Goal: Task Accomplishment & Management: Complete application form

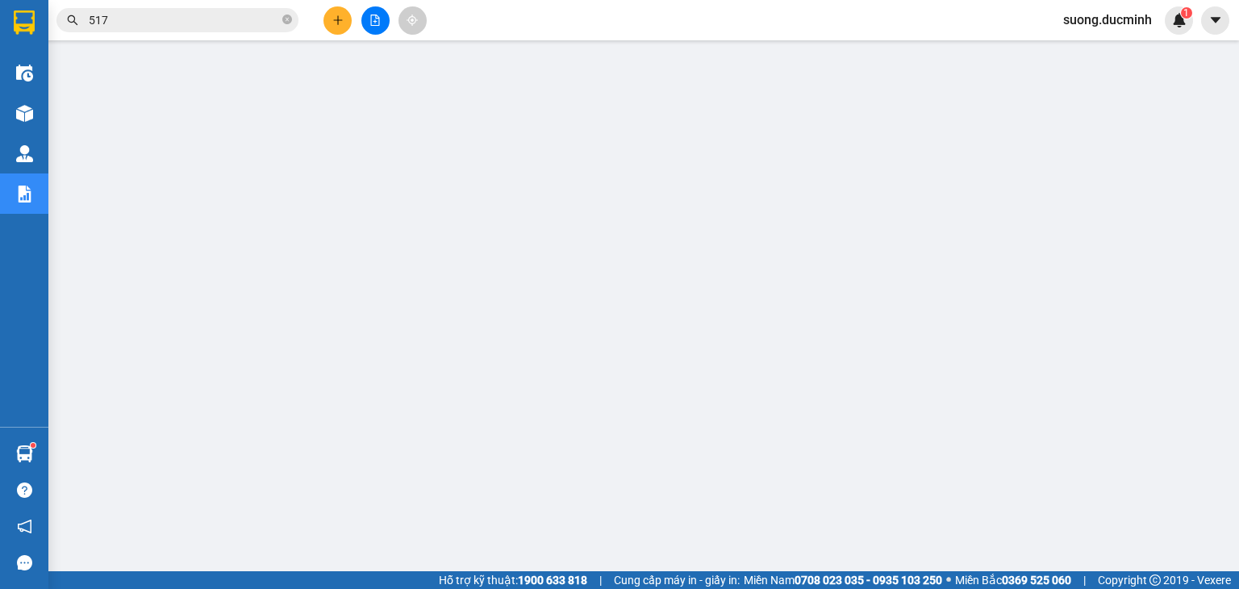
click at [342, 20] on icon "plus" at bounding box center [337, 20] width 11 height 11
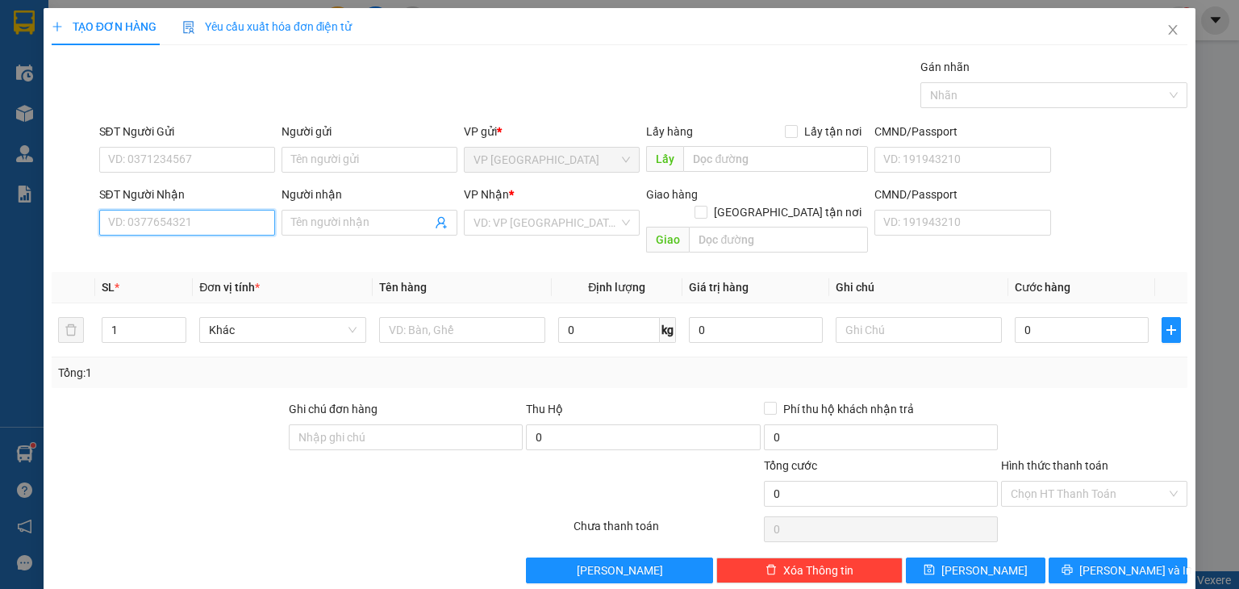
click at [173, 220] on input "SĐT Người Nhận" at bounding box center [187, 223] width 176 height 26
click at [134, 219] on input "0933" at bounding box center [187, 223] width 176 height 26
type input "0911309133"
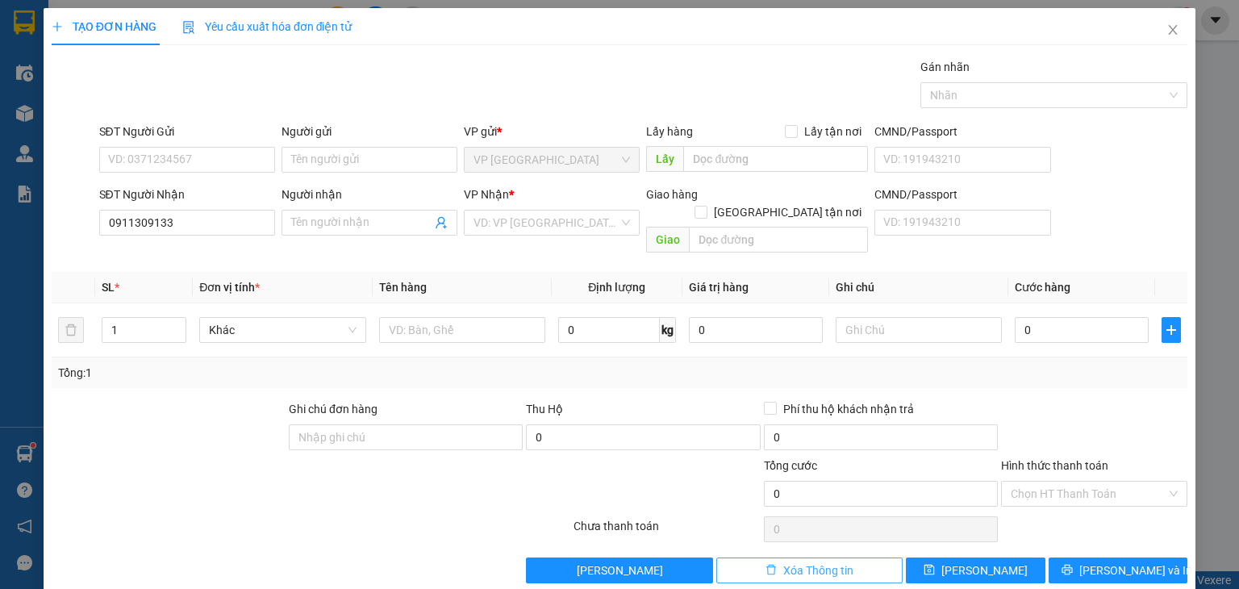
click at [831, 562] on span "Xóa Thông tin" at bounding box center [818, 571] width 70 height 18
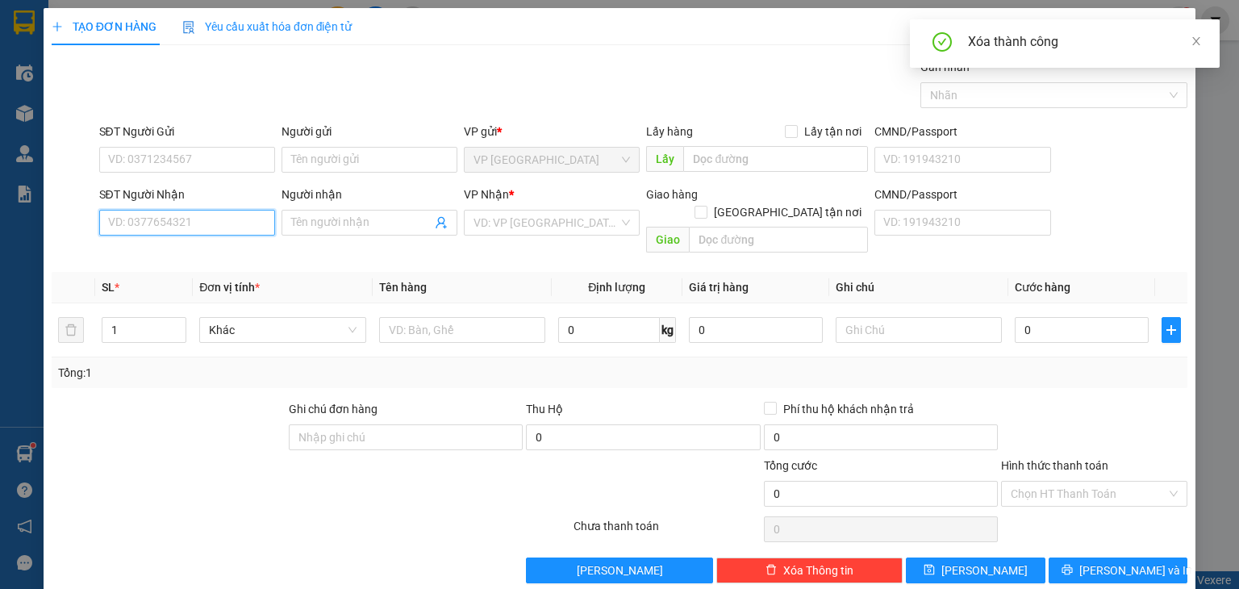
click at [144, 223] on input "SĐT Người Nhận" at bounding box center [187, 223] width 176 height 26
type input "0911309333"
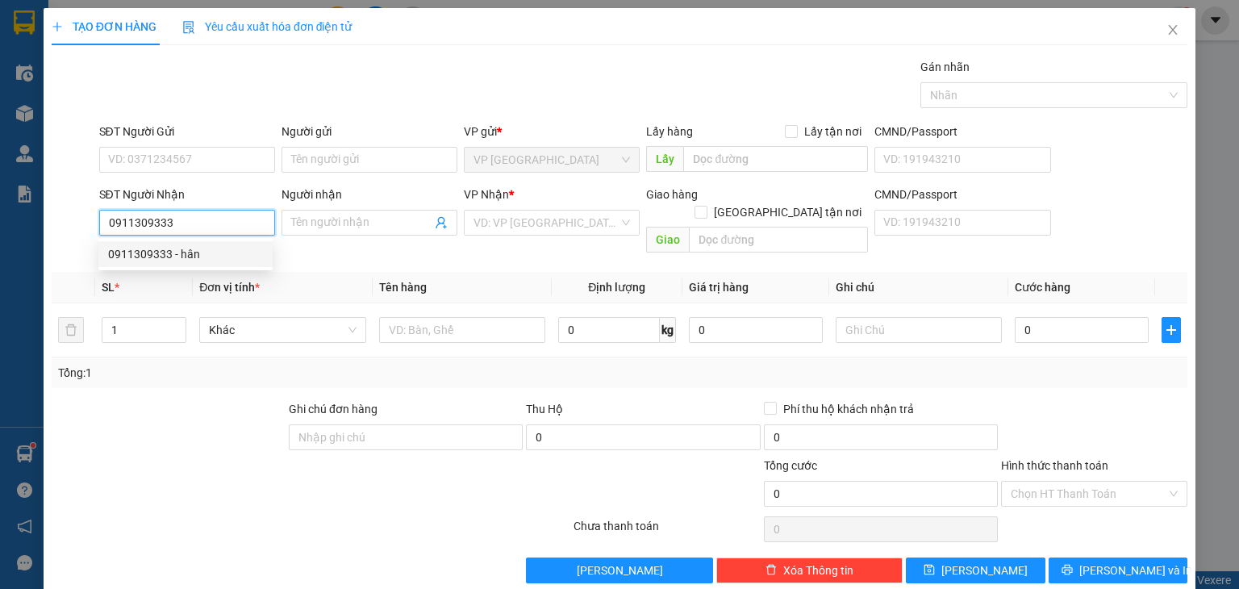
click at [173, 259] on div "0911309333 - hân" at bounding box center [185, 254] width 155 height 18
type input "hân"
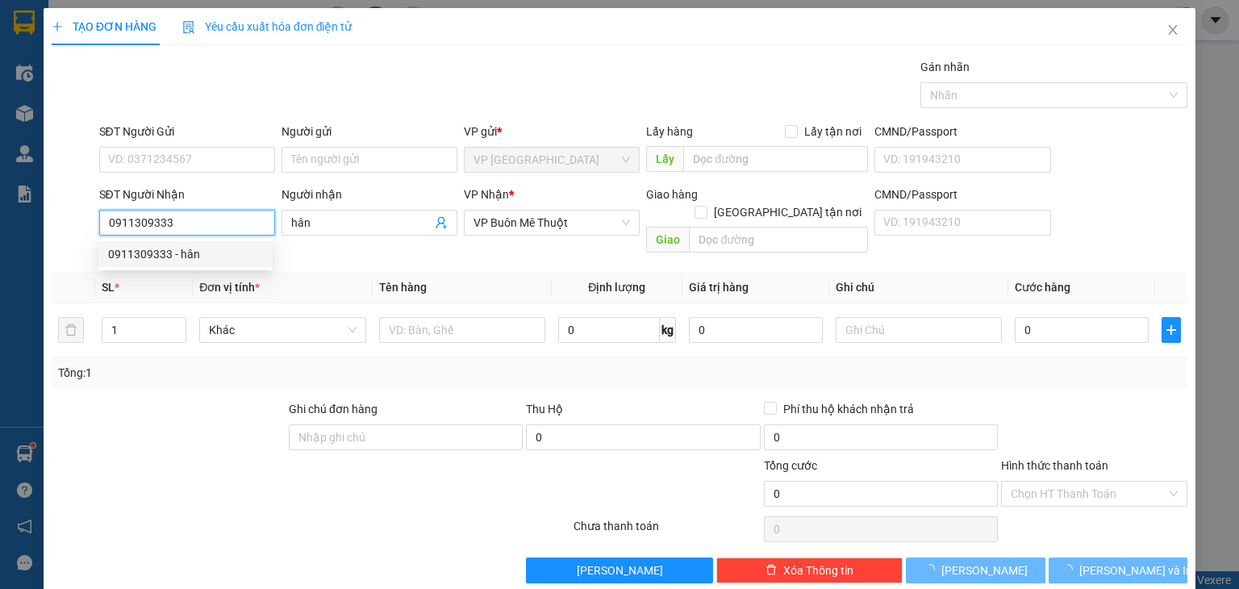
type input "40.000"
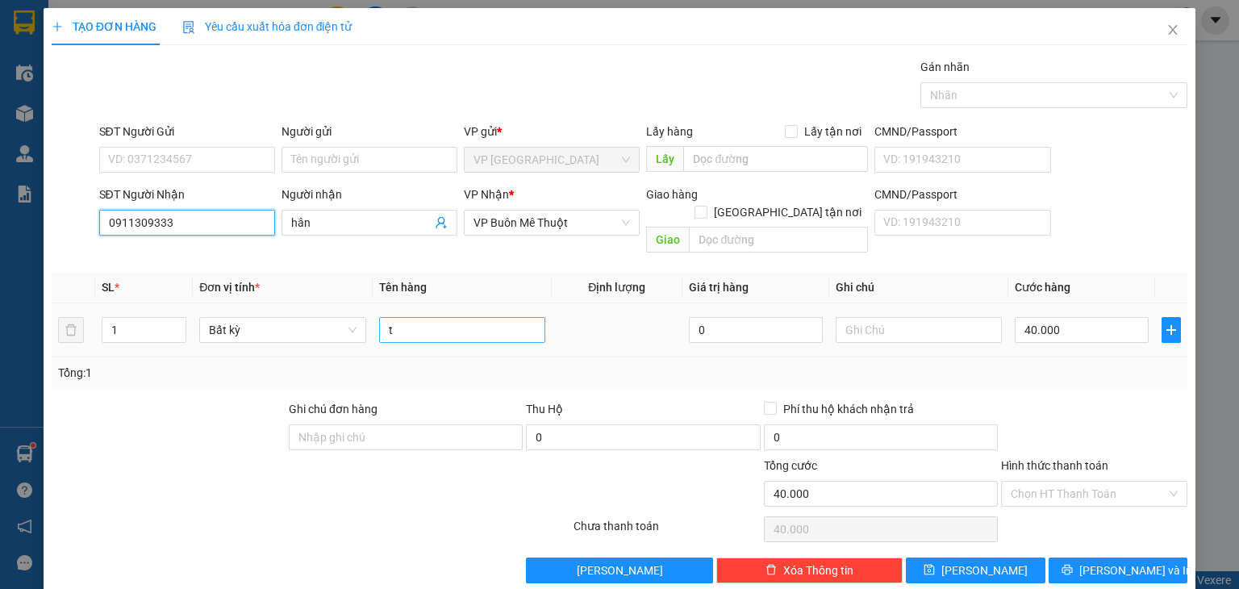
type input "0911309333"
click at [436, 317] on input "t" at bounding box center [462, 330] width 166 height 26
type input "bich"
click at [1094, 317] on input "40.000" at bounding box center [1082, 330] width 134 height 26
type input "3"
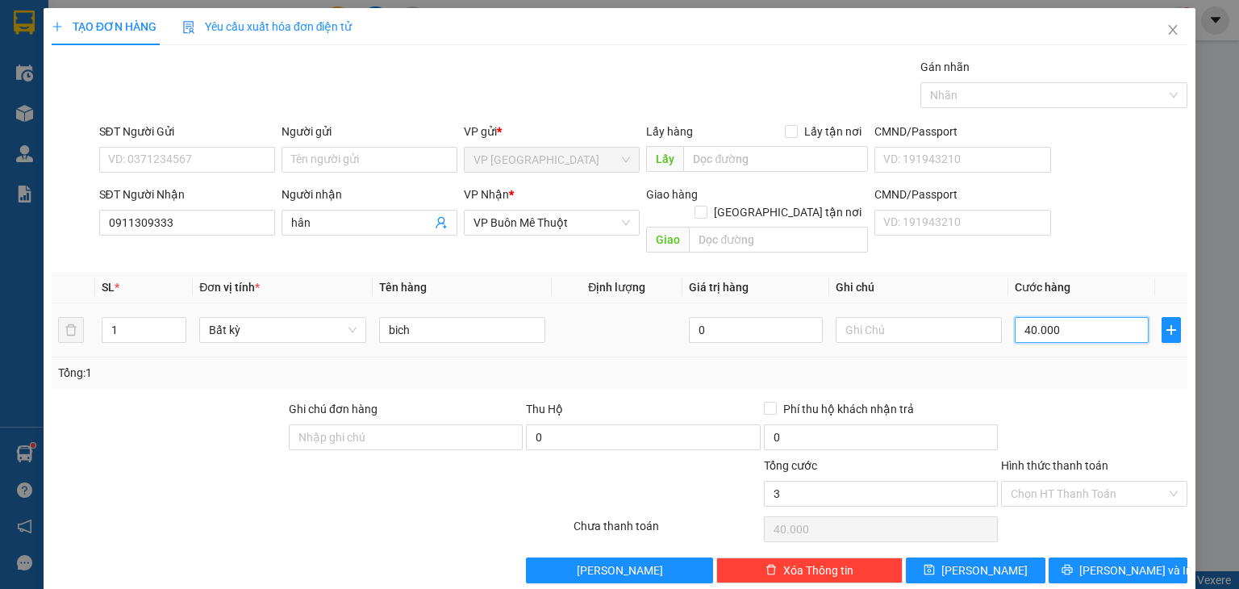
type input "3"
type input "30"
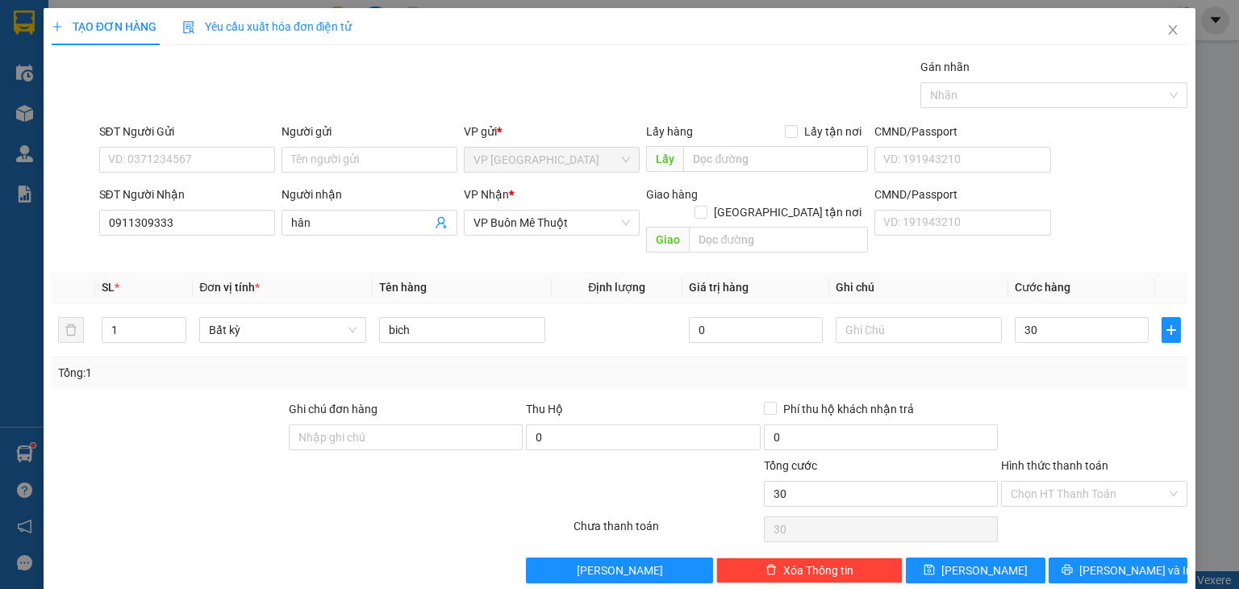
type input "30.000"
click at [1124, 412] on div at bounding box center [1095, 428] width 190 height 56
click at [1108, 569] on div "TẠO ĐƠN HÀNG Yêu cầu xuất hóa đơn điện tử Transit Pickup Surcharge Ids Transit …" at bounding box center [620, 301] width 1152 height 587
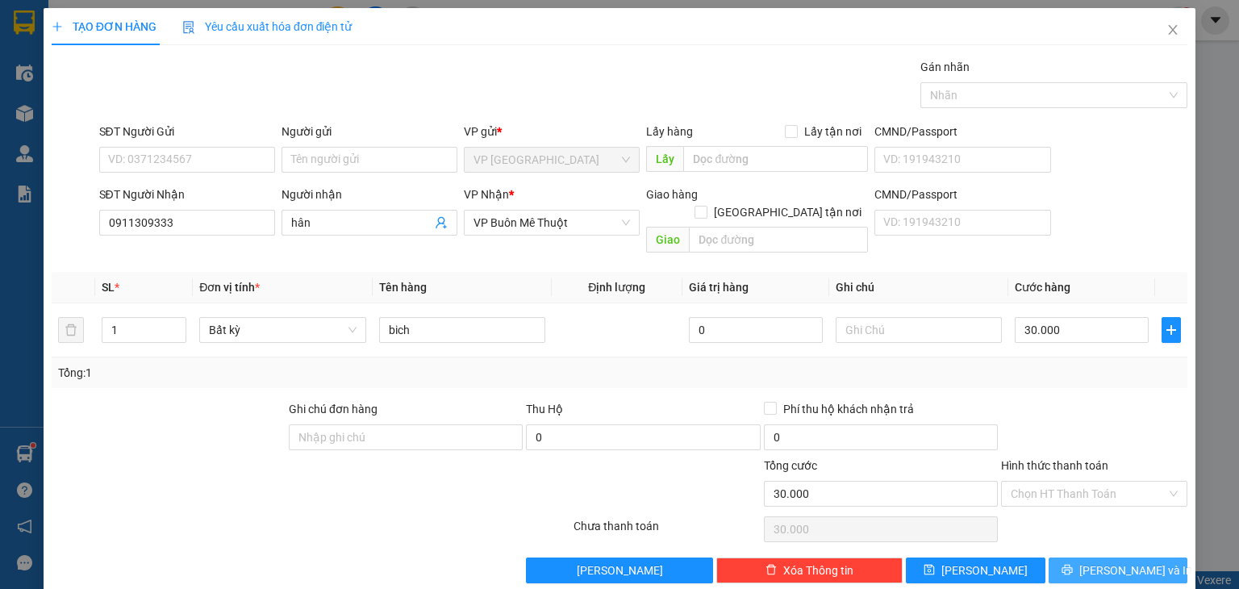
click at [1097, 562] on span "[PERSON_NAME] và In" at bounding box center [1135, 571] width 113 height 18
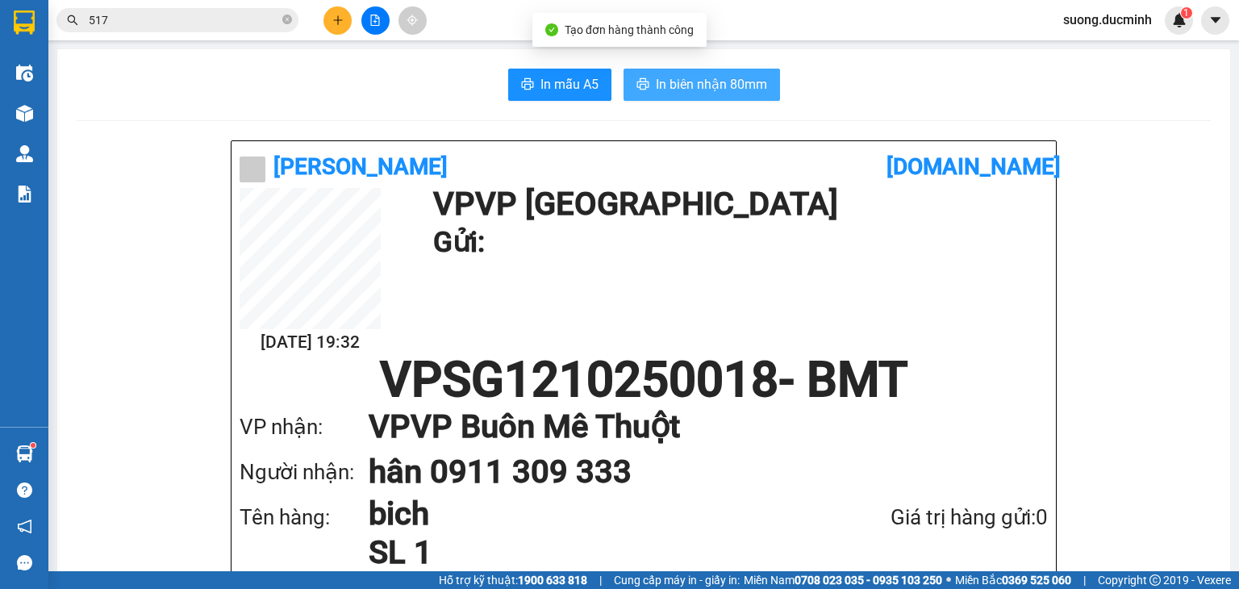
click at [663, 91] on span "In biên nhận 80mm" at bounding box center [711, 84] width 111 height 20
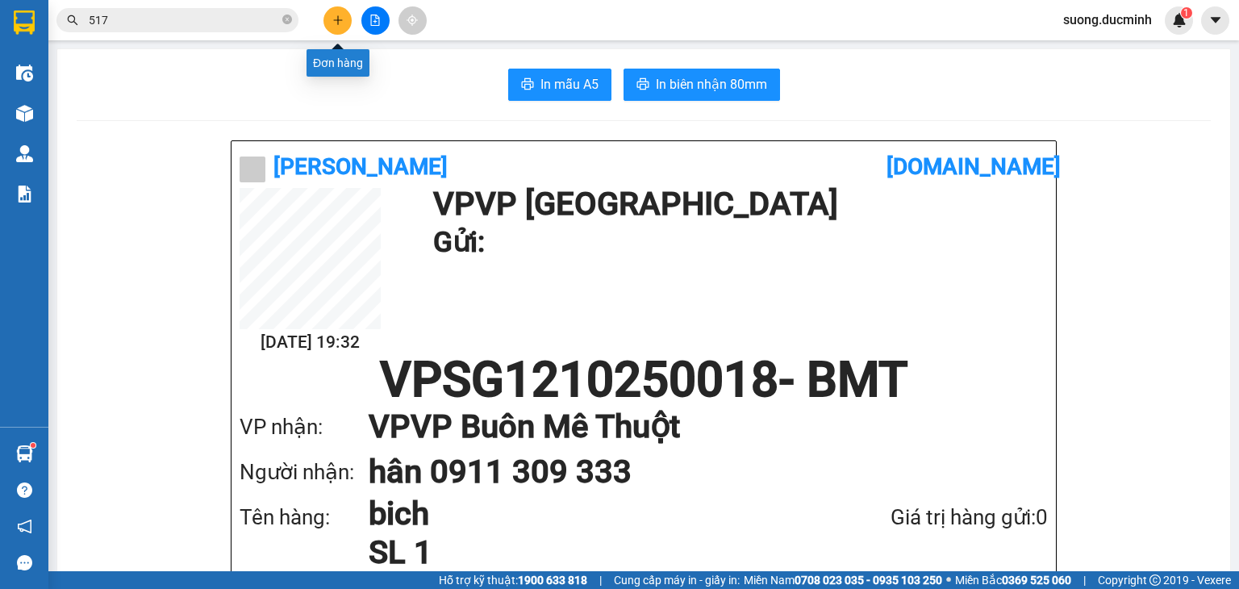
click at [338, 17] on icon "plus" at bounding box center [337, 19] width 1 height 9
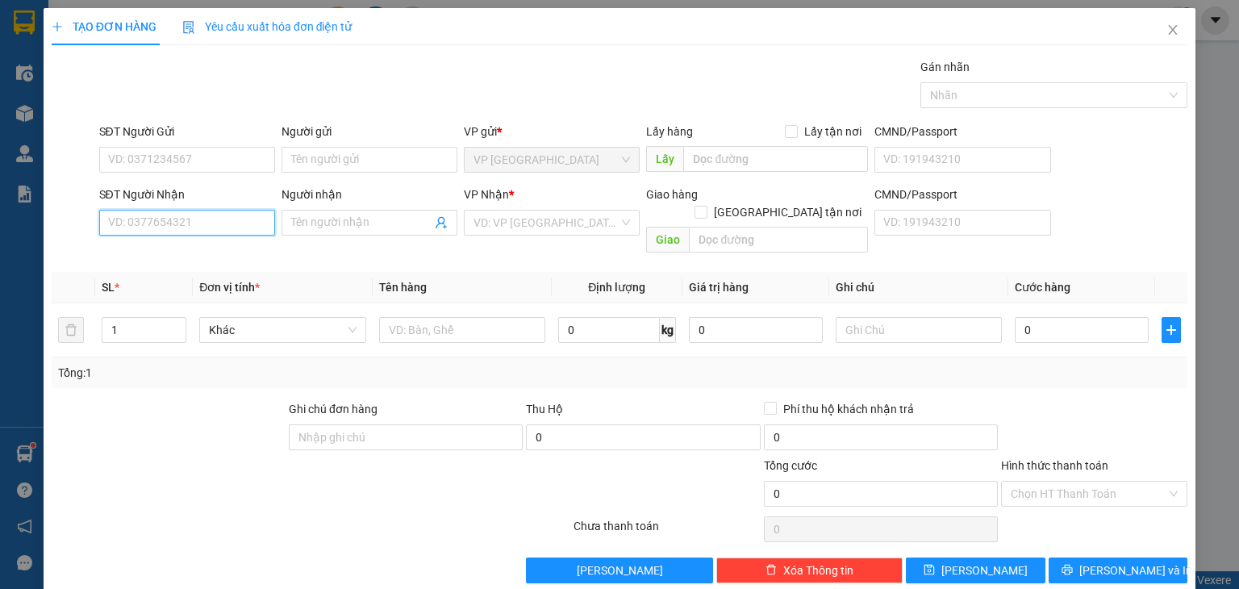
click at [148, 226] on input "SĐT Người Nhận" at bounding box center [187, 223] width 176 height 26
click at [110, 219] on input "SĐT Người Nhận" at bounding box center [187, 223] width 176 height 26
type input "0934756756"
click at [173, 258] on div "0934756756 - [PERSON_NAME]" at bounding box center [187, 254] width 159 height 18
type input "[PERSON_NAME]"
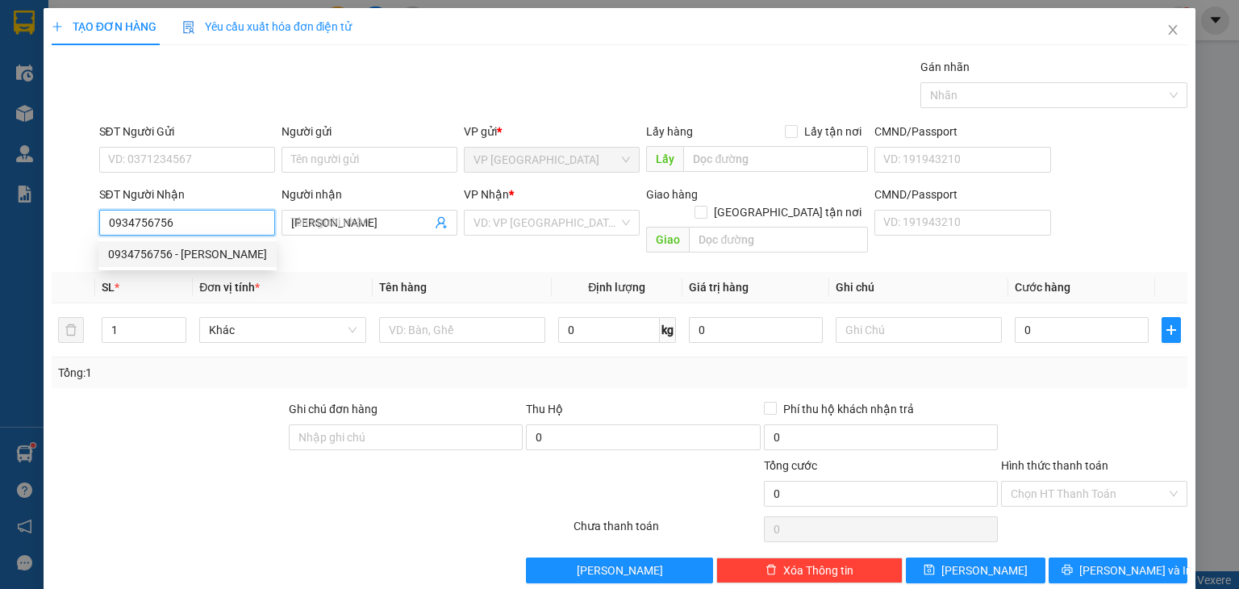
type input "50.000"
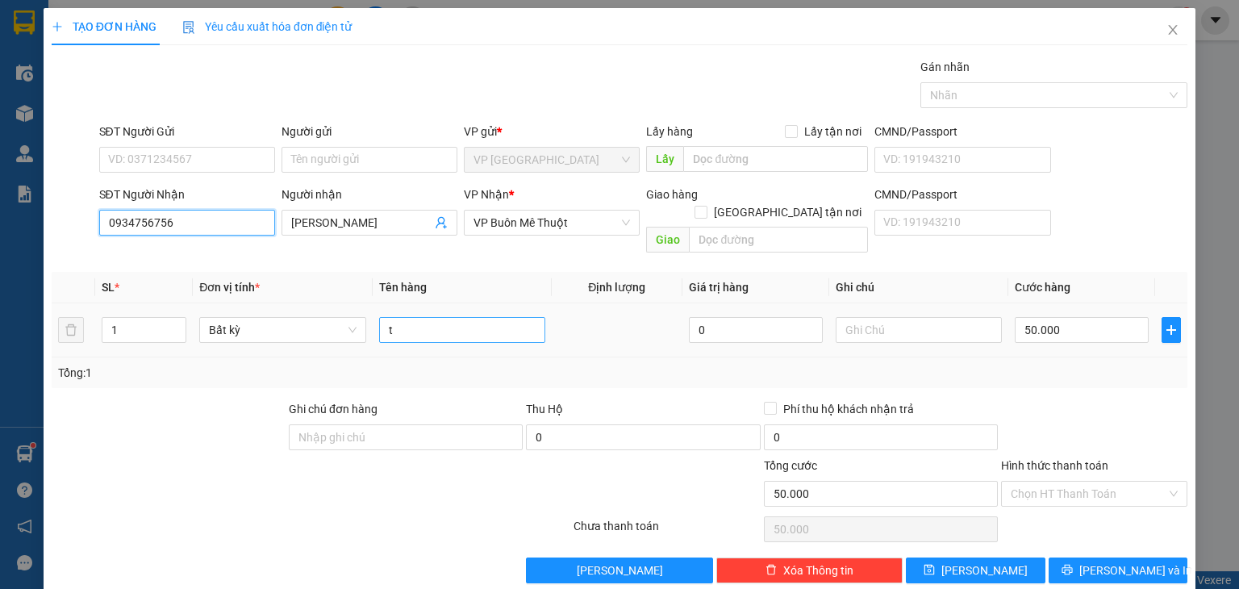
type input "0934756756"
drag, startPoint x: 427, startPoint y: 322, endPoint x: 370, endPoint y: 339, distance: 59.0
click at [373, 338] on td "t" at bounding box center [462, 330] width 179 height 54
type input "bịch"
click at [1080, 317] on input "50.000" at bounding box center [1082, 330] width 134 height 26
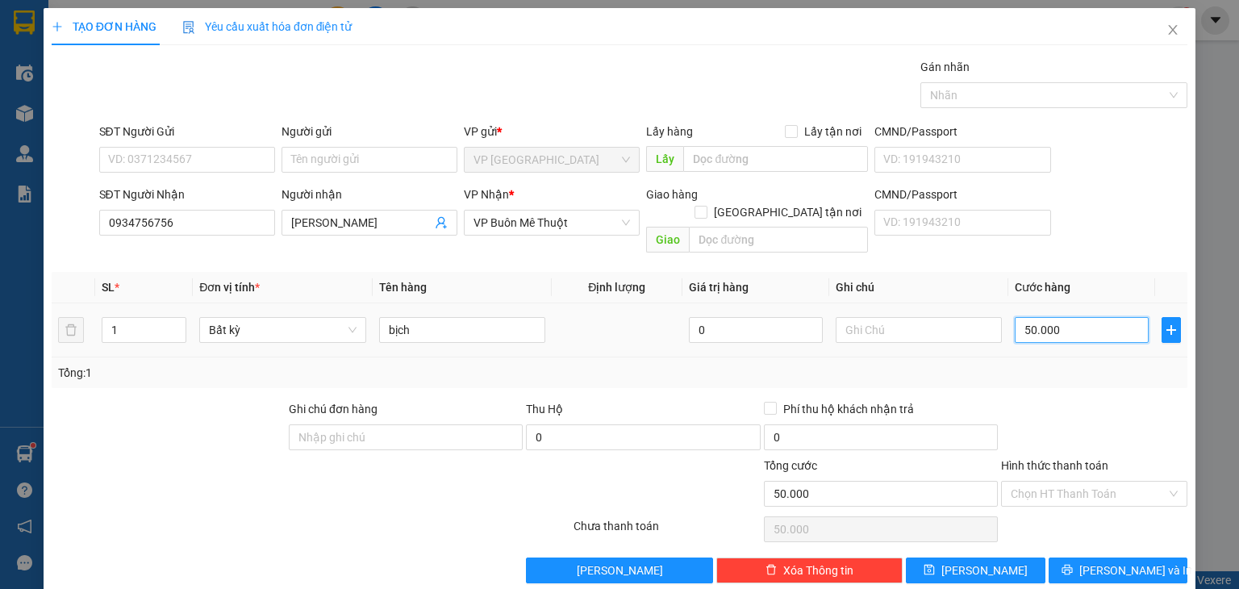
type input "3"
type input "30"
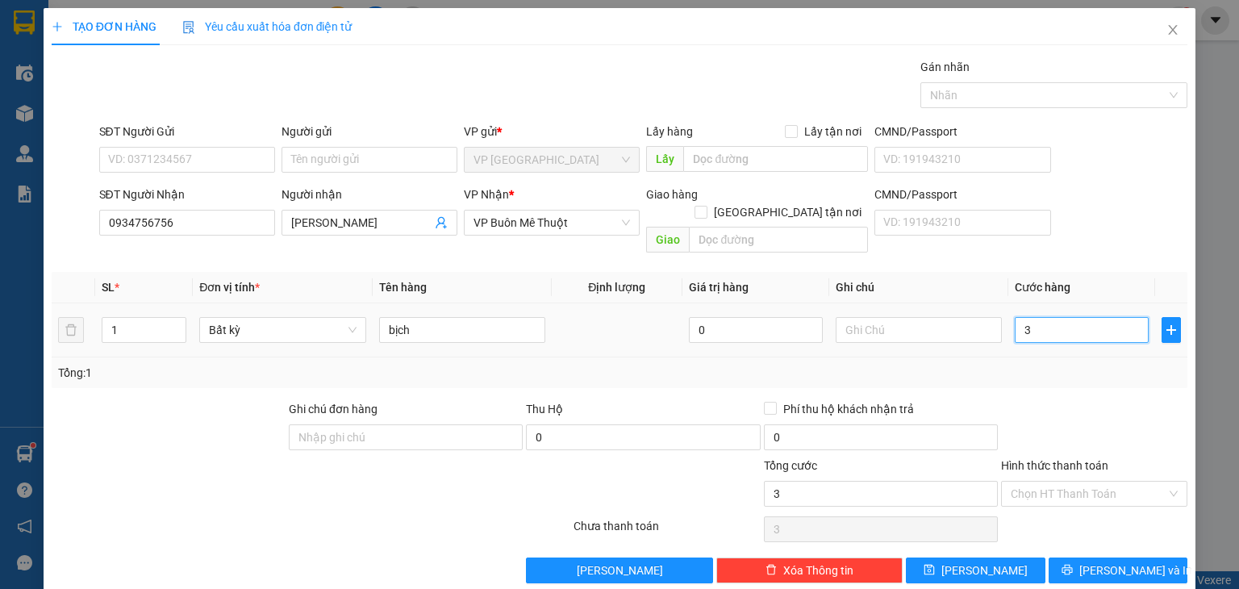
type input "30"
click at [1110, 400] on div at bounding box center [1095, 428] width 190 height 56
click at [1067, 557] on button "[PERSON_NAME] và In" at bounding box center [1119, 570] width 140 height 26
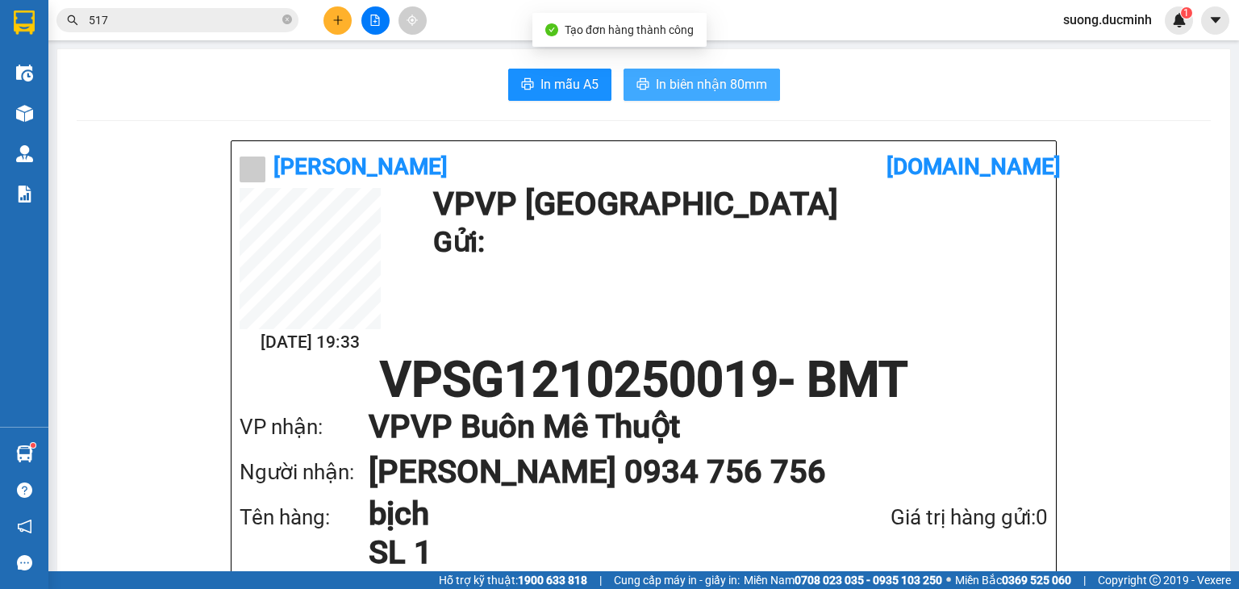
click at [661, 84] on span "In biên nhận 80mm" at bounding box center [711, 84] width 111 height 20
